Goal: Task Accomplishment & Management: Complete application form

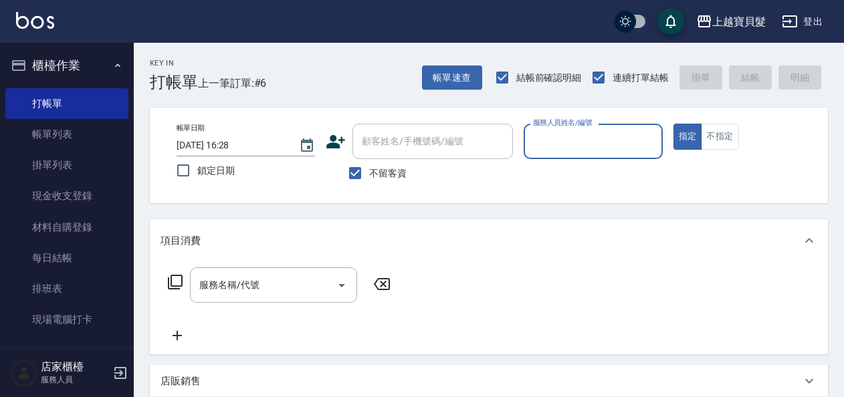
scroll to position [334, 0]
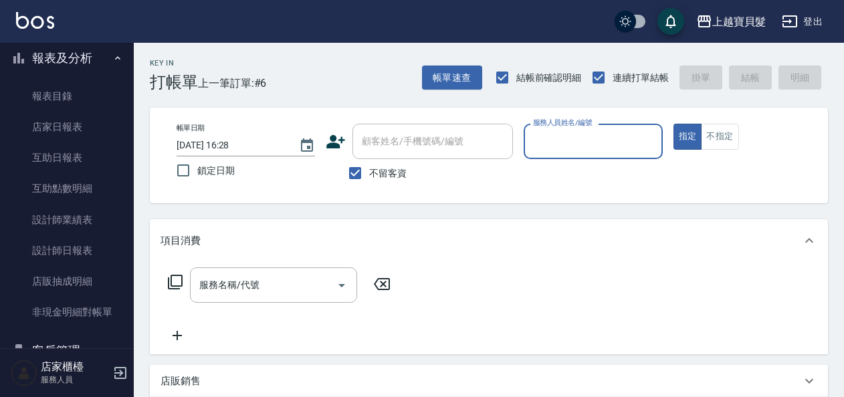
drag, startPoint x: 369, startPoint y: 174, endPoint x: 382, endPoint y: 150, distance: 28.1
click at [369, 173] on label "不留客資" at bounding box center [374, 173] width 66 height 28
click at [369, 173] on input "不留客資" at bounding box center [355, 173] width 28 height 28
checkbox input "false"
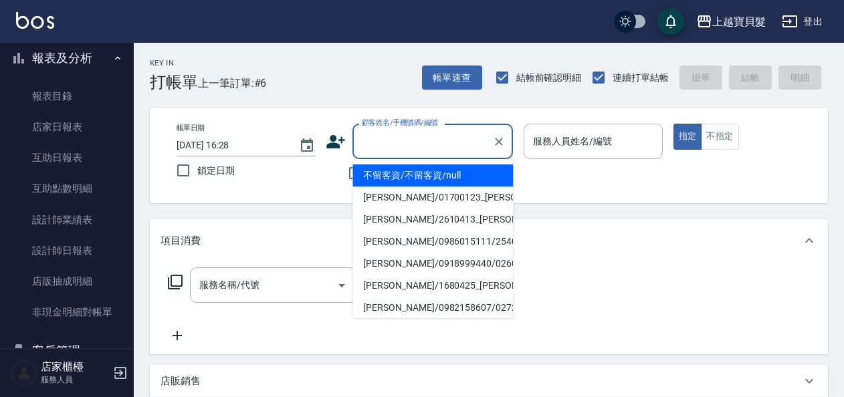
click at [391, 143] on input "顧客姓名/手機號碼/編號" at bounding box center [422, 141] width 128 height 23
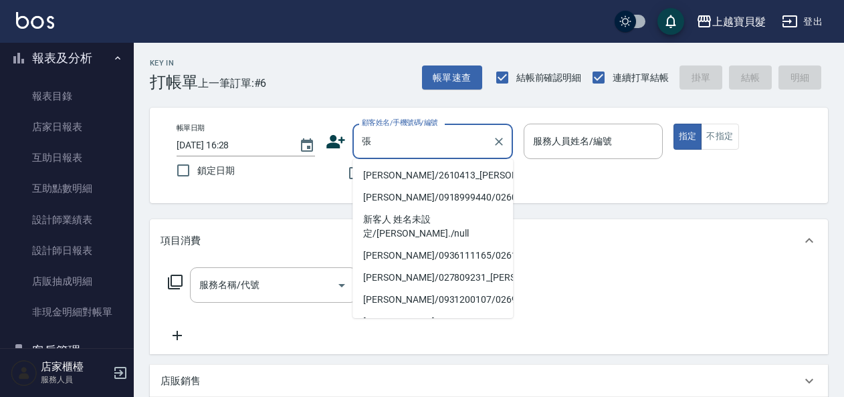
click at [414, 186] on li "[PERSON_NAME]/2610413_[PERSON_NAME]/2610413" at bounding box center [432, 175] width 160 height 22
type input "[PERSON_NAME]/2610413_[PERSON_NAME]/2610413"
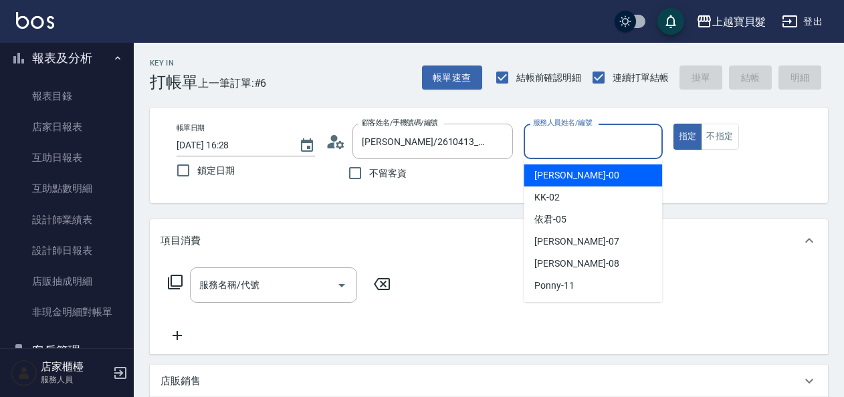
click at [554, 145] on input "服務人員姓名/編號" at bounding box center [592, 141] width 126 height 23
click at [563, 166] on div "小華 -00" at bounding box center [592, 175] width 138 height 22
type input "小華-00"
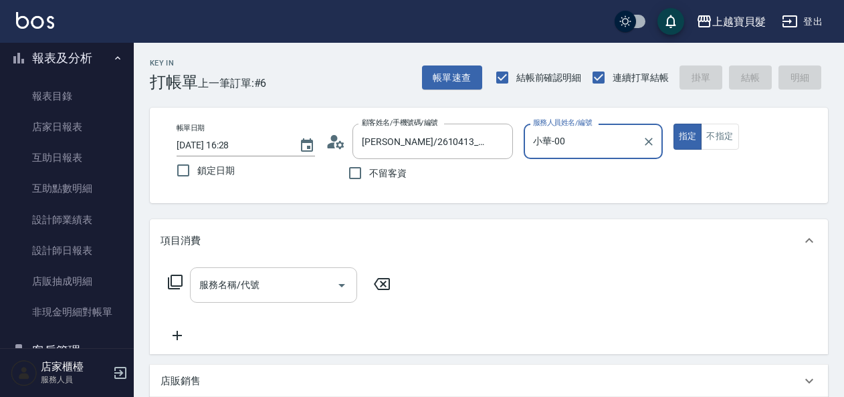
click at [261, 283] on input "服務名稱/代號" at bounding box center [263, 284] width 135 height 23
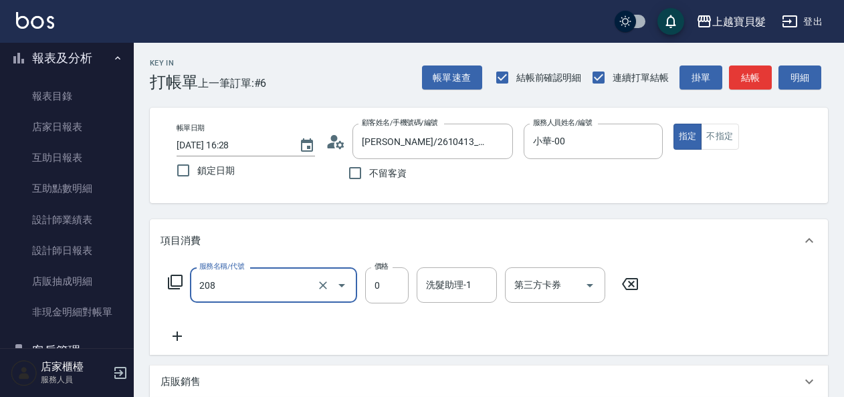
type input "使用剪髮卡(208)"
click at [179, 337] on icon at bounding box center [176, 336] width 9 height 9
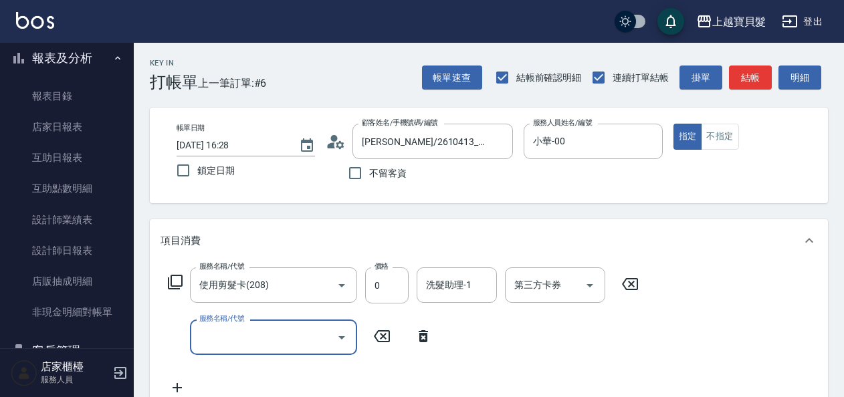
click at [212, 339] on input "服務名稱/代號" at bounding box center [263, 337] width 135 height 23
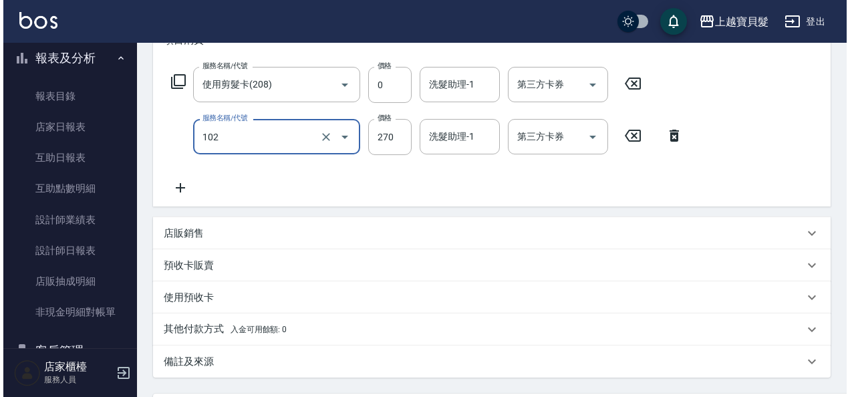
scroll to position [331, 0]
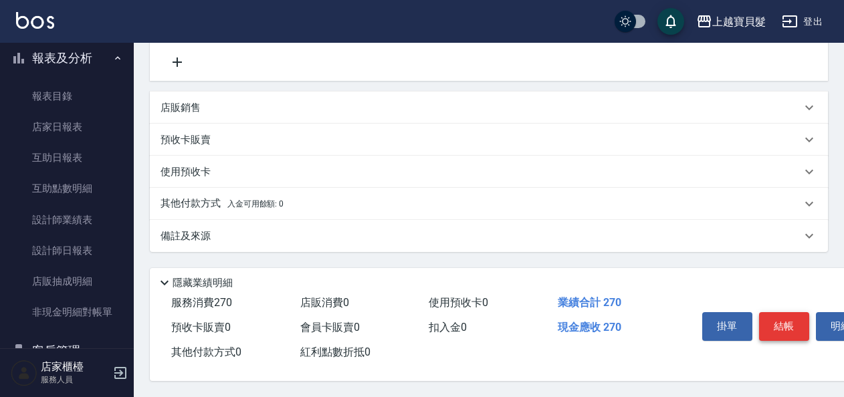
type input "洗+潤絲(102)"
click at [777, 324] on button "結帳" at bounding box center [784, 326] width 50 height 28
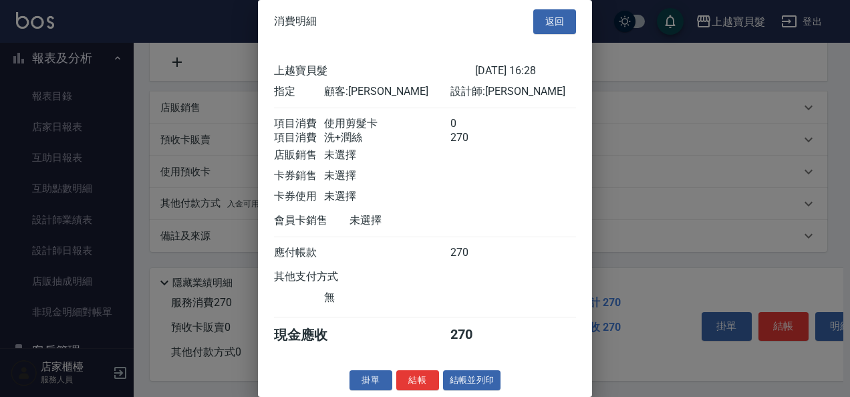
scroll to position [19, 0]
click at [485, 376] on button "結帳並列印" at bounding box center [472, 380] width 58 height 21
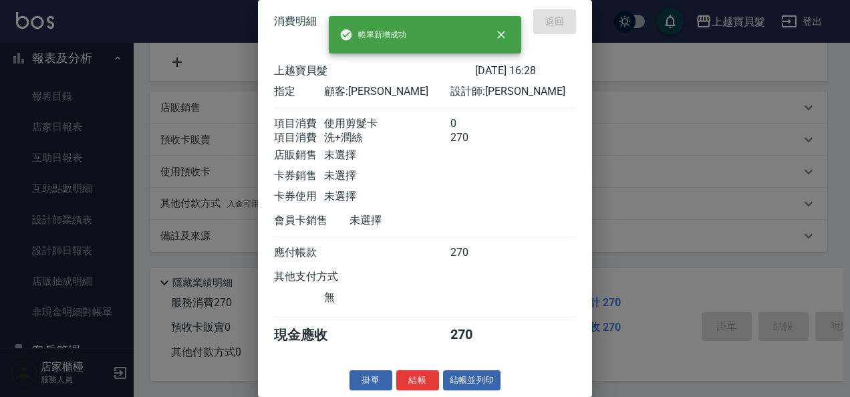
type input "[DATE] 18:16"
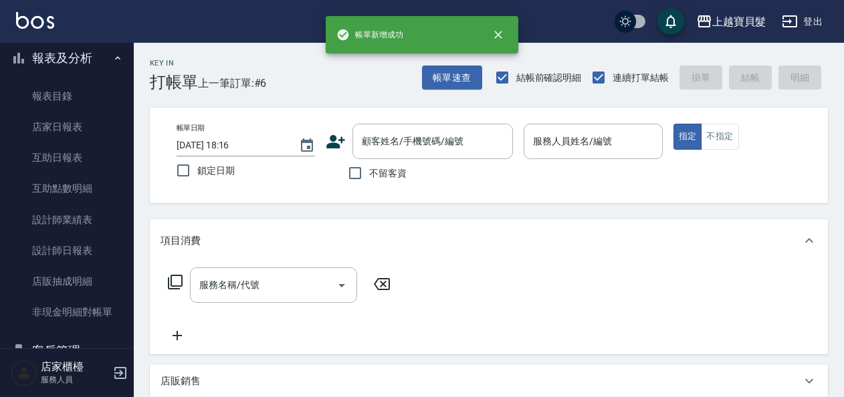
scroll to position [0, 0]
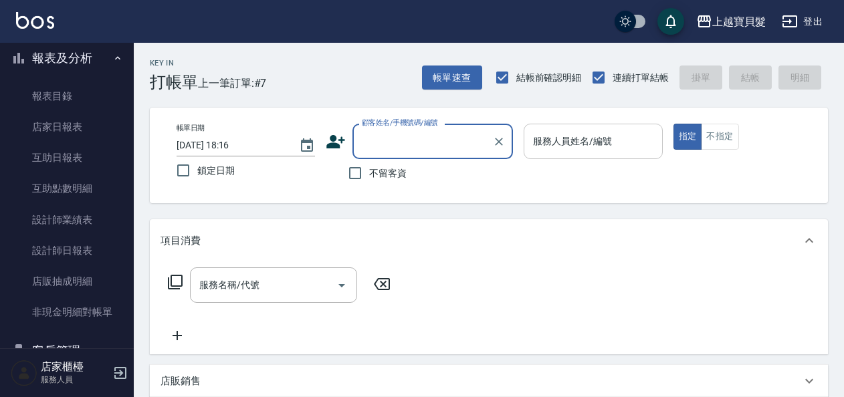
drag, startPoint x: 721, startPoint y: 130, endPoint x: 658, endPoint y: 142, distance: 64.1
click at [708, 134] on button "不指定" at bounding box center [719, 137] width 37 height 26
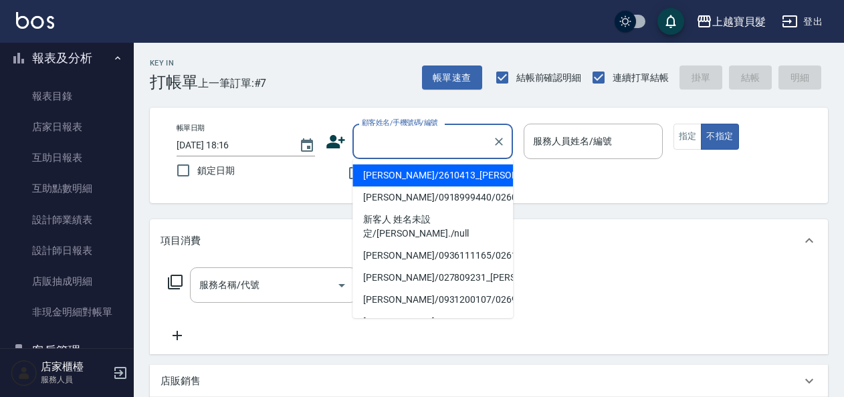
click at [421, 146] on input "顧客姓名/手機號碼/編號" at bounding box center [422, 141] width 128 height 23
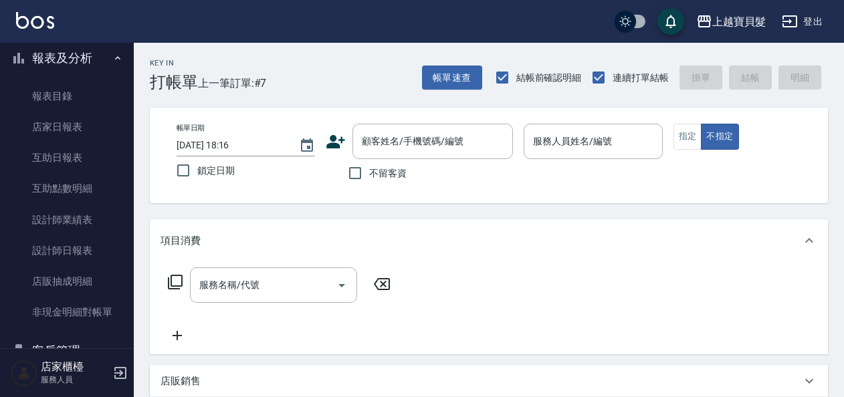
drag, startPoint x: 565, startPoint y: 207, endPoint x: 516, endPoint y: 198, distance: 49.7
click at [556, 206] on div "Key In 打帳單 上一筆訂單:#7 帳單速查 結帳前確認明細 連續打單結帳 掛單 結帳 明細 帳單日期 [DATE] 18:16 鎖定日期 顧客姓名/手機…" at bounding box center [489, 357] width 710 height 628
drag, startPoint x: 361, startPoint y: 168, endPoint x: 424, endPoint y: 167, distance: 62.8
click at [361, 168] on input "不留客資" at bounding box center [355, 173] width 28 height 28
checkbox input "true"
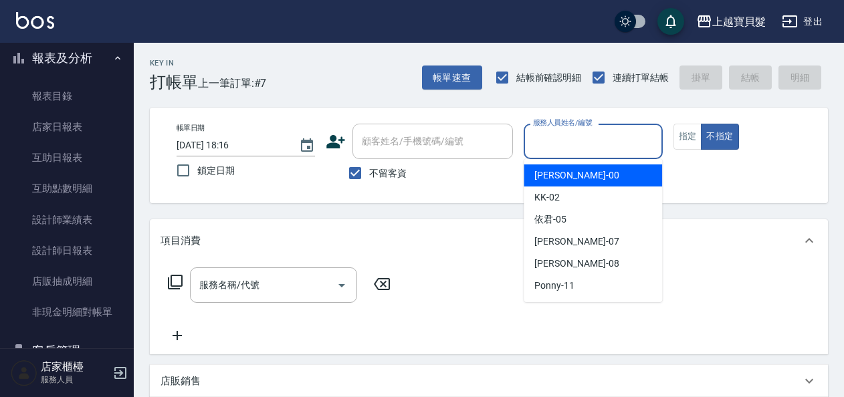
click at [561, 140] on input "服務人員姓名/編號" at bounding box center [592, 141] width 126 height 23
drag, startPoint x: 559, startPoint y: 170, endPoint x: 530, endPoint y: 174, distance: 28.9
click at [555, 171] on span "小華 -00" at bounding box center [576, 175] width 84 height 14
type input "小華-00"
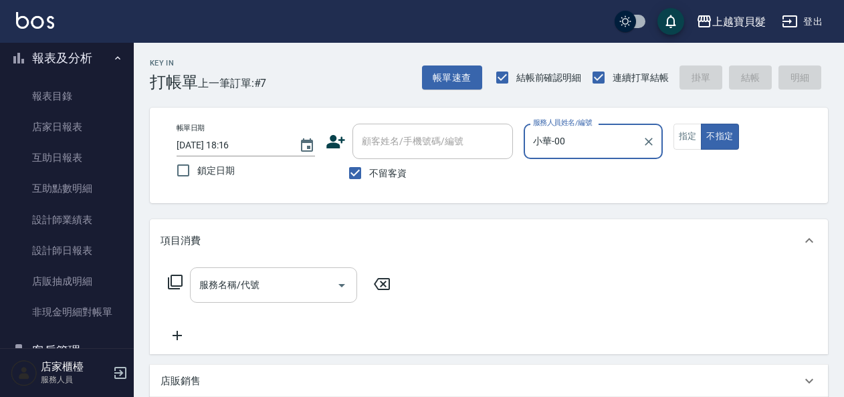
click at [261, 279] on input "服務名稱/代號" at bounding box center [263, 284] width 135 height 23
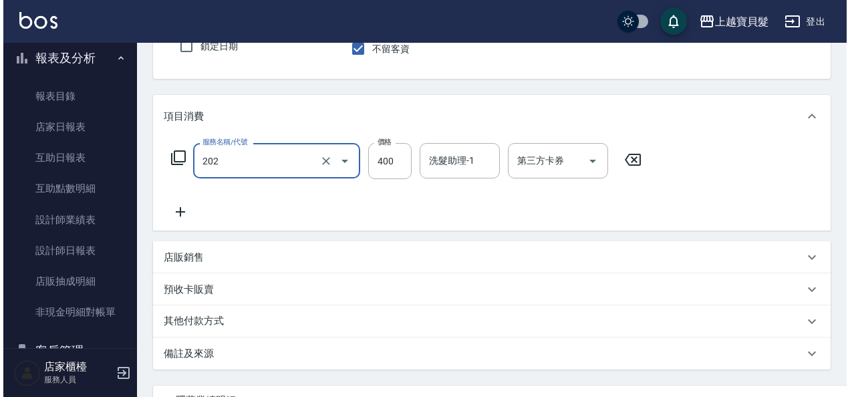
scroll to position [247, 0]
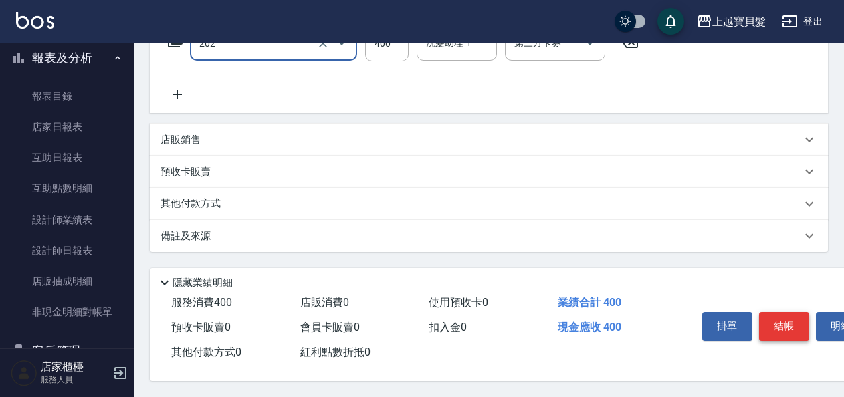
type input "剪髮(202)"
click at [785, 314] on button "結帳" at bounding box center [784, 326] width 50 height 28
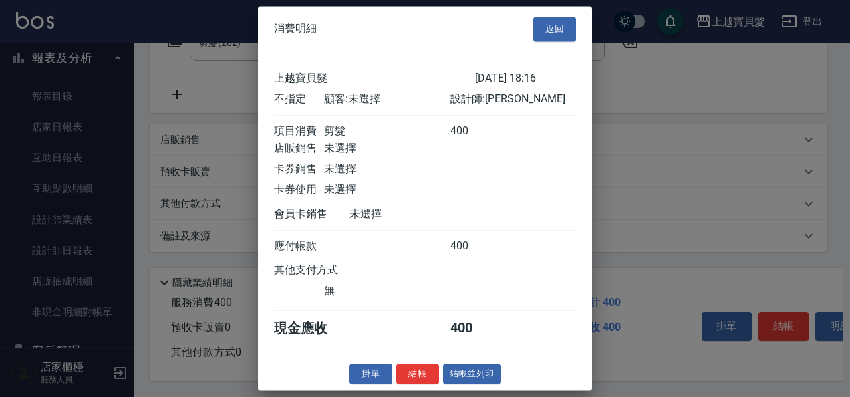
scroll to position [3, 0]
click at [484, 377] on button "結帳並列印" at bounding box center [472, 374] width 58 height 21
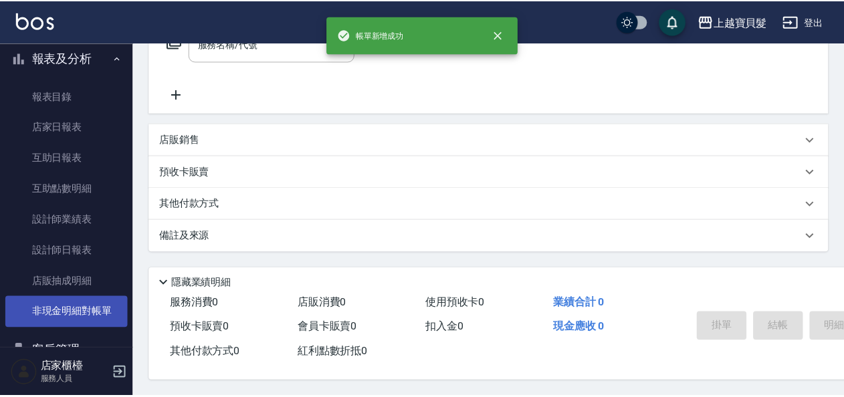
scroll to position [0, 0]
